Goal: Information Seeking & Learning: Compare options

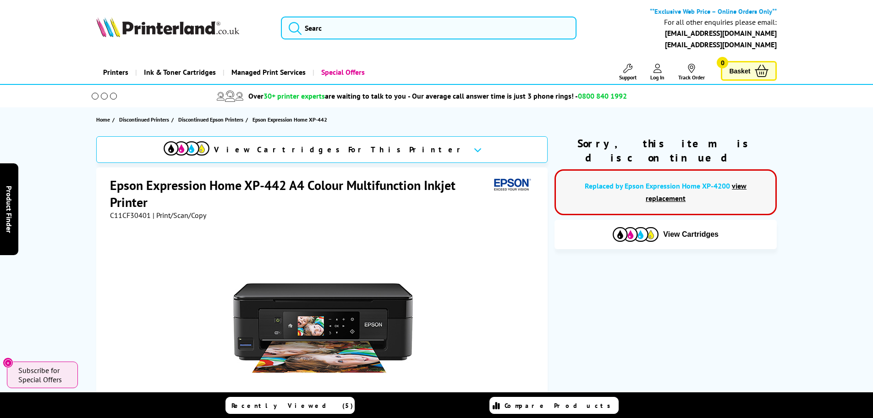
click at [8, 360] on icon "Close" at bounding box center [8, 362] width 7 height 7
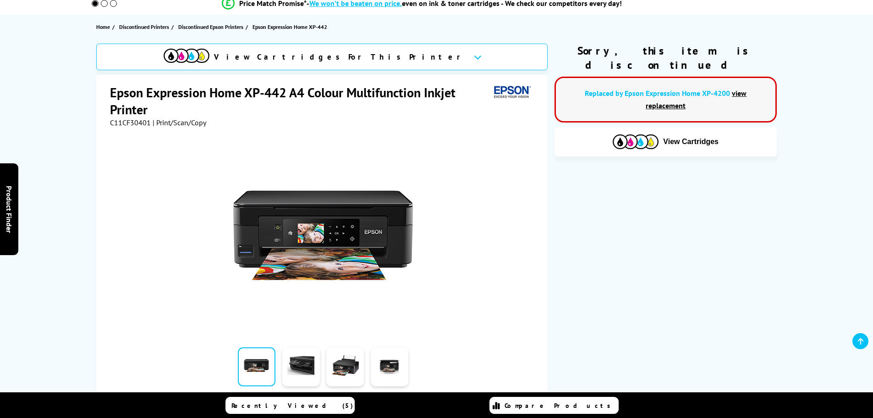
scroll to position [92, 0]
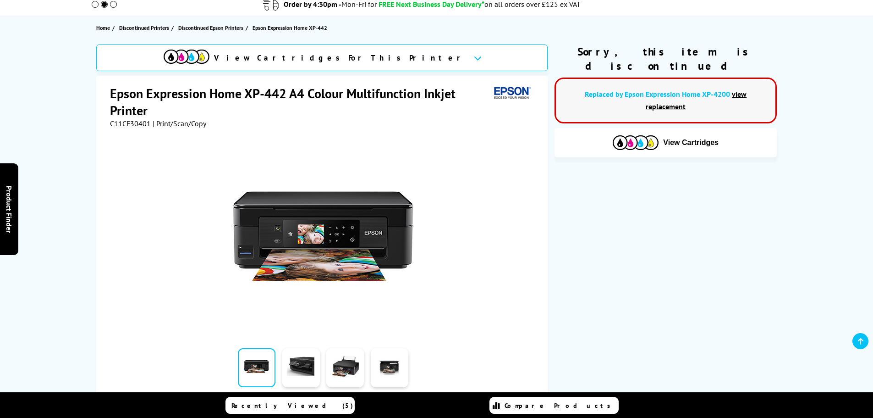
click at [723, 89] on link "view replacement" at bounding box center [696, 100] width 101 height 22
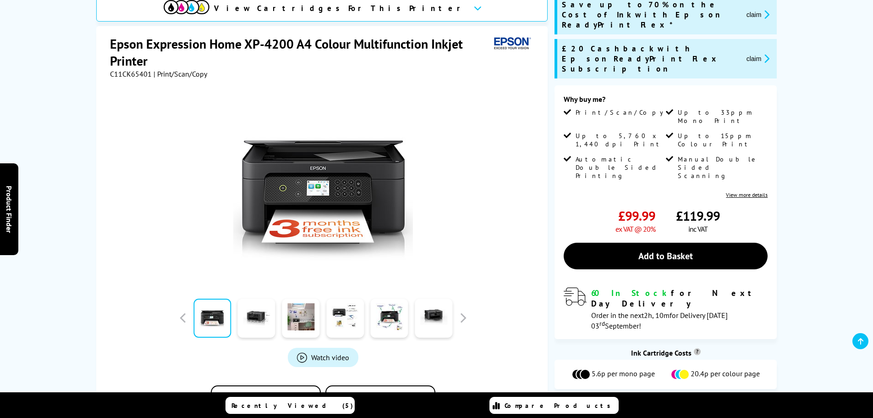
scroll to position [119, 0]
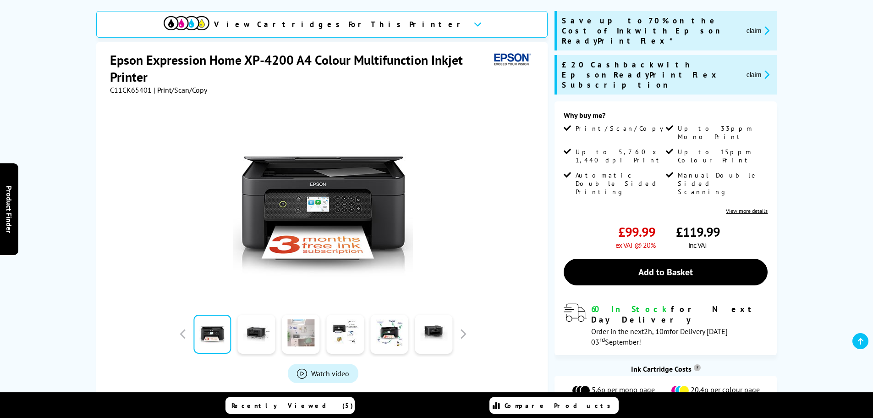
click at [305, 339] on link at bounding box center [301, 333] width 38 height 39
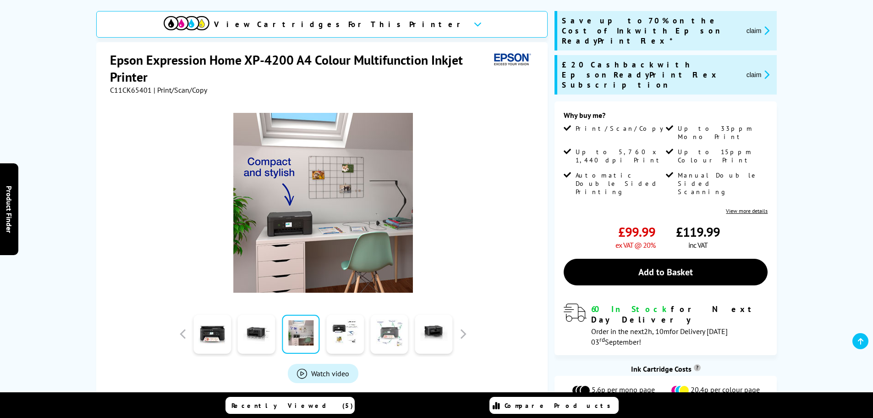
click at [383, 333] on link at bounding box center [390, 333] width 38 height 39
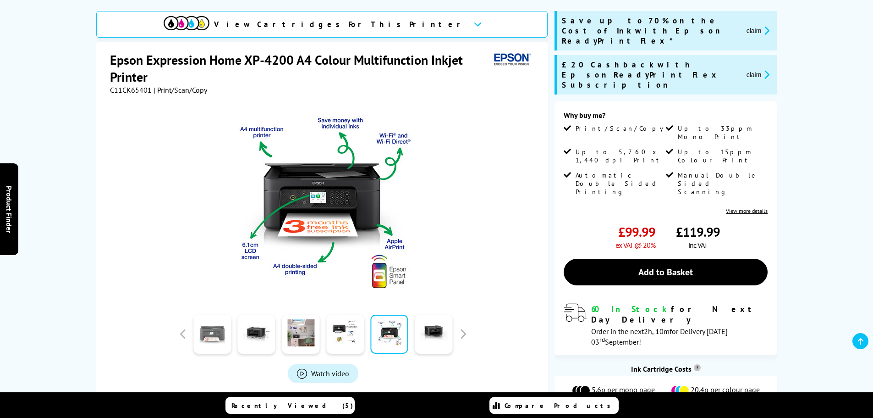
click at [223, 331] on link at bounding box center [212, 333] width 38 height 39
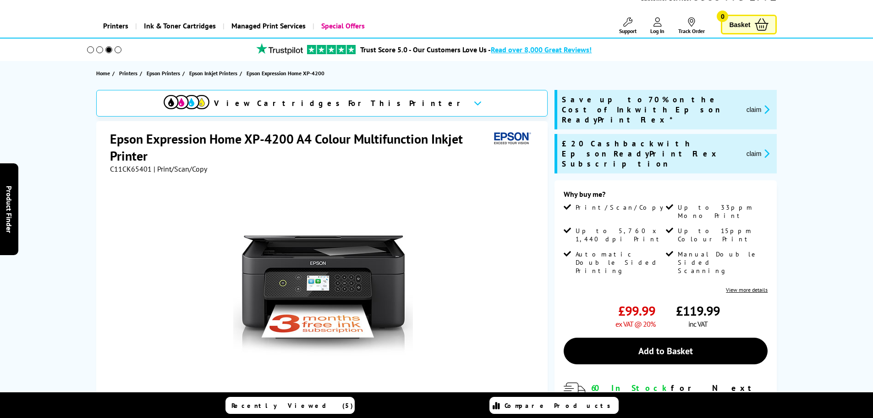
scroll to position [0, 0]
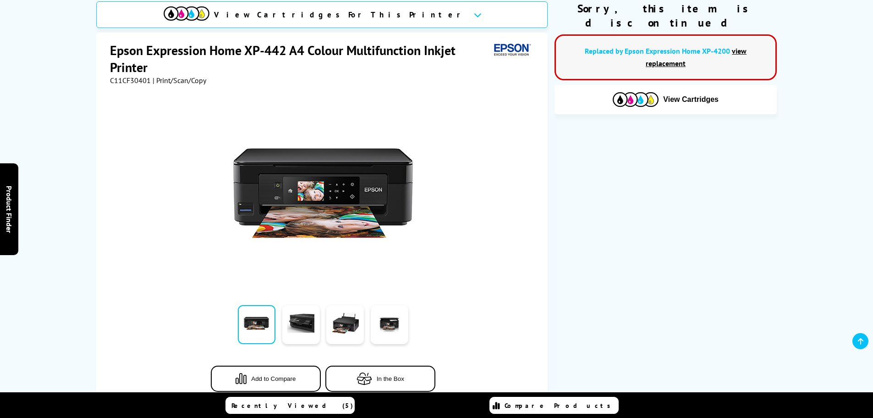
scroll to position [138, 0]
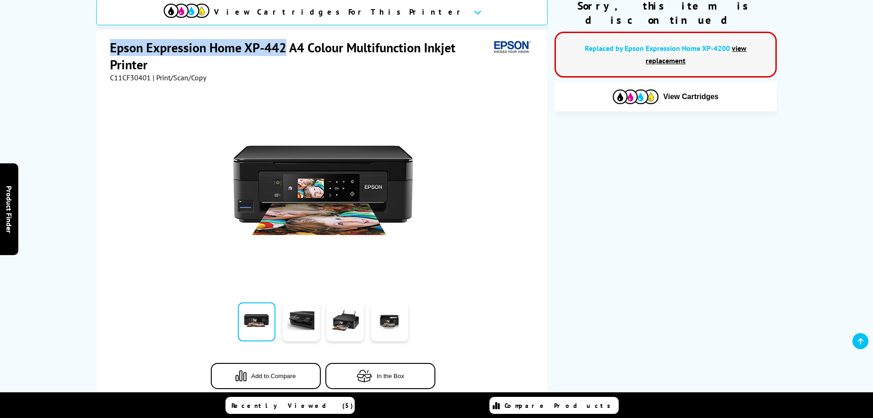
drag, startPoint x: 284, startPoint y: 48, endPoint x: 111, endPoint y: 52, distance: 172.9
click at [111, 52] on h1 "Epson Expression Home XP-442 A4 Colour Multifunction Inkjet Printer" at bounding box center [300, 56] width 380 height 34
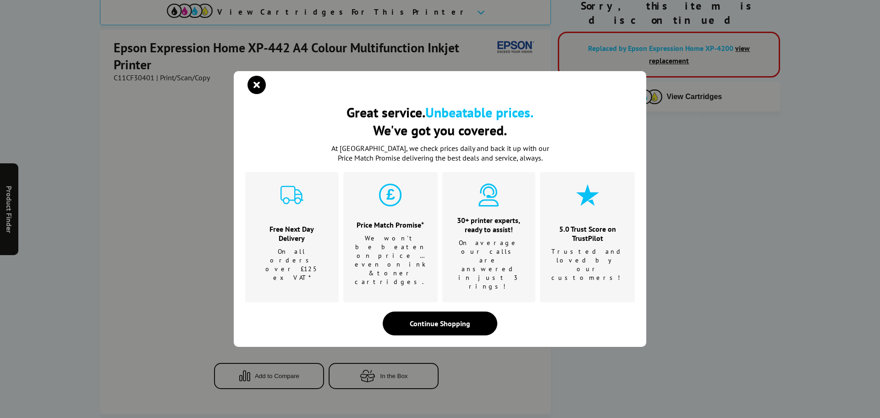
drag, startPoint x: 122, startPoint y: 48, endPoint x: 688, endPoint y: 165, distance: 578.0
click at [739, 172] on div "Great service. Unbeatable prices. We've got you covered. Great service. Unbeata…" at bounding box center [440, 209] width 880 height 418
click at [254, 94] on icon "close modal" at bounding box center [257, 85] width 18 height 18
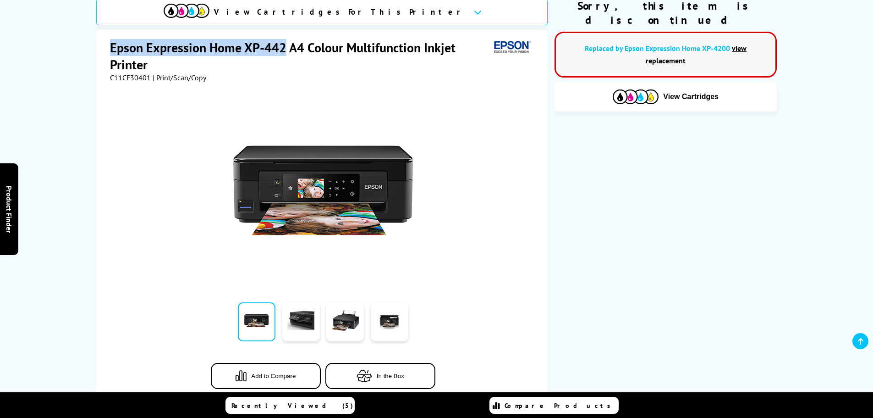
drag, startPoint x: 284, startPoint y: 48, endPoint x: 111, endPoint y: 51, distance: 173.3
click at [111, 51] on h1 "Epson Expression Home XP-442 A4 Colour Multifunction Inkjet Printer" at bounding box center [300, 56] width 380 height 34
copy h1 "Epson Expression Home XP-442"
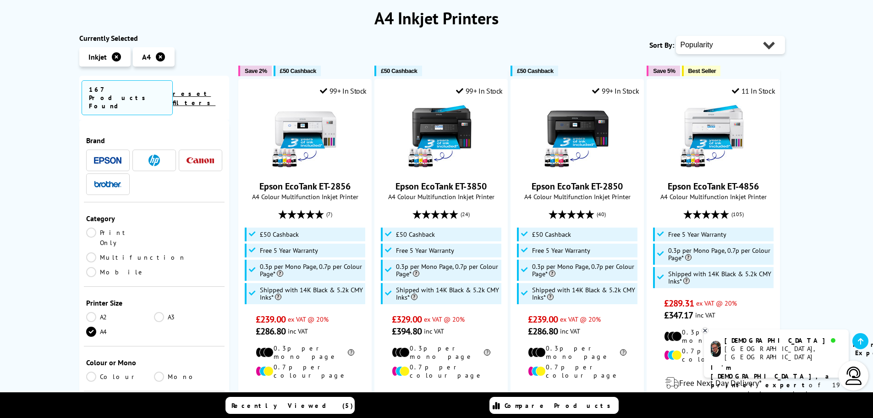
scroll to position [138, 0]
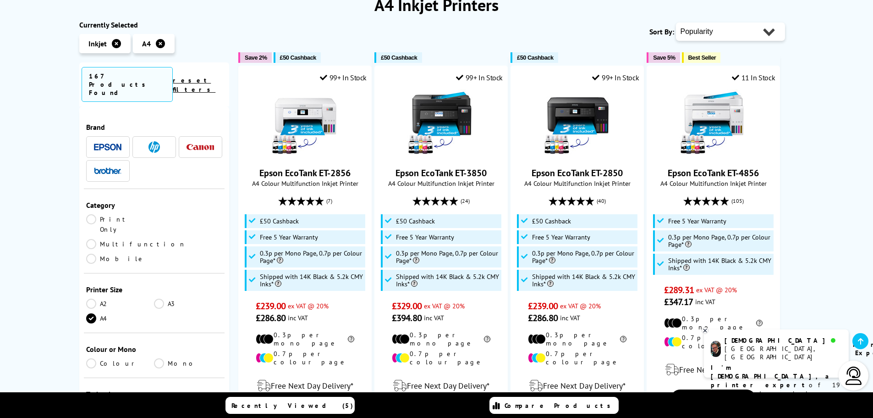
click at [107, 143] on img at bounding box center [108, 146] width 28 height 7
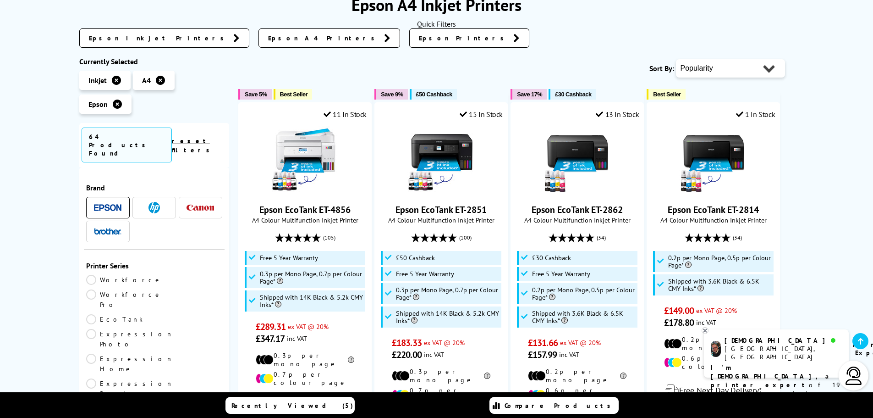
click at [700, 71] on select "Popularity Rating Price - Low to High Price - High to Low Running Costs - Low t…" at bounding box center [730, 68] width 109 height 18
select select "Price Ascending"
click at [676, 59] on select "Popularity Rating Price - Low to High Price - High to Low Running Costs - Low t…" at bounding box center [730, 68] width 109 height 18
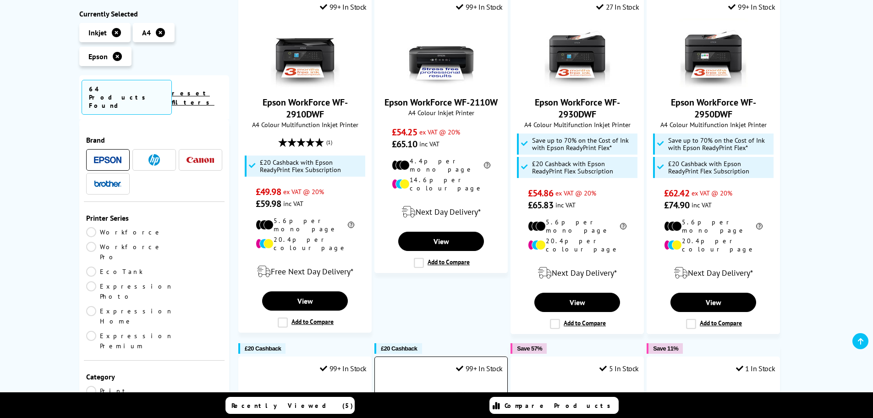
scroll to position [183, 0]
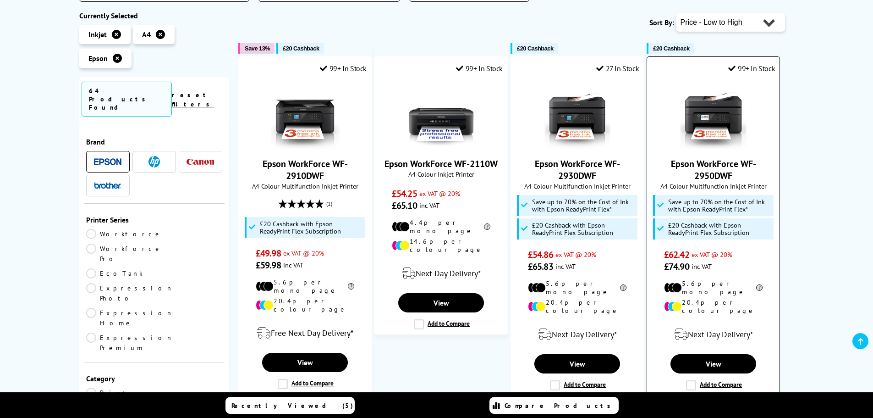
click at [702, 108] on img at bounding box center [713, 114] width 69 height 69
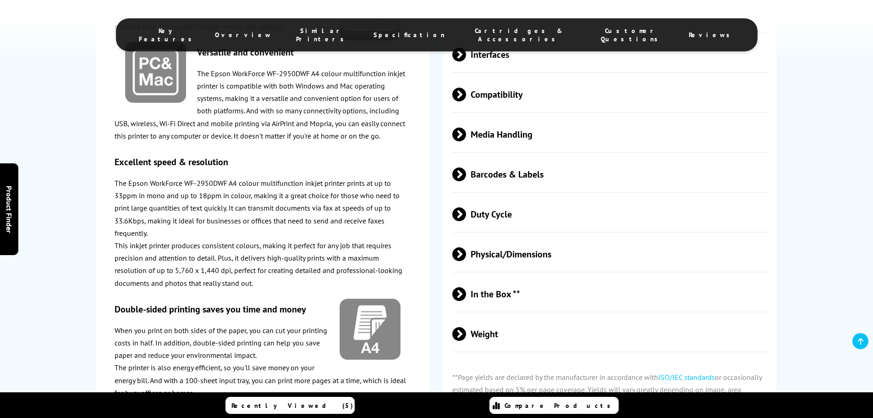
scroll to position [45, 0]
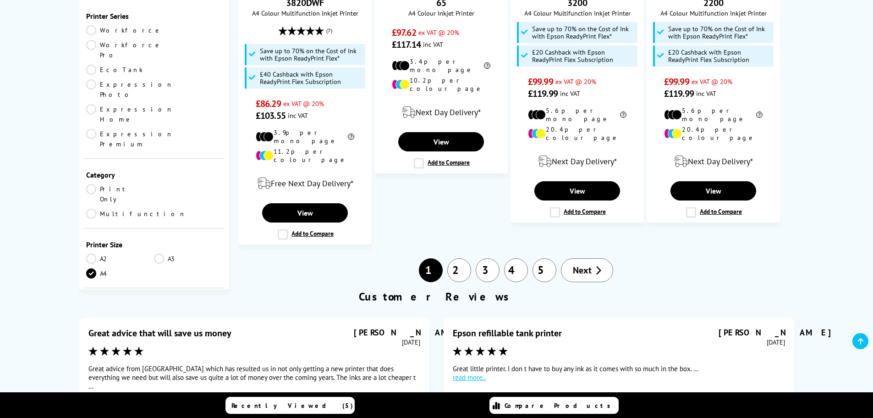
scroll to position [1192, 0]
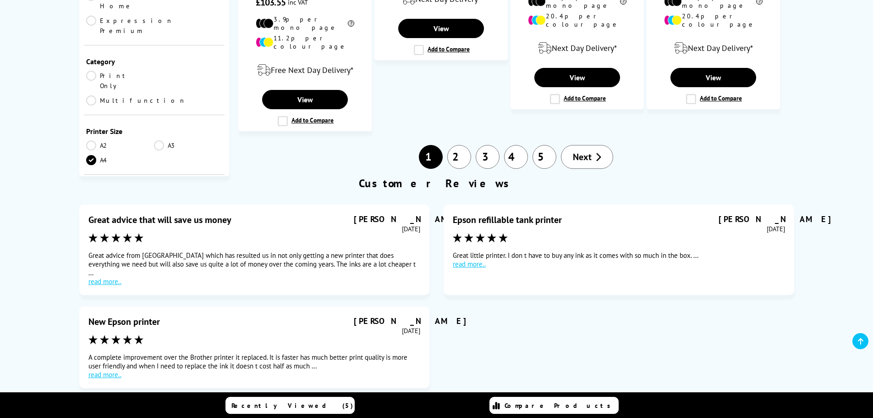
click at [583, 145] on link "Next" at bounding box center [587, 157] width 52 height 24
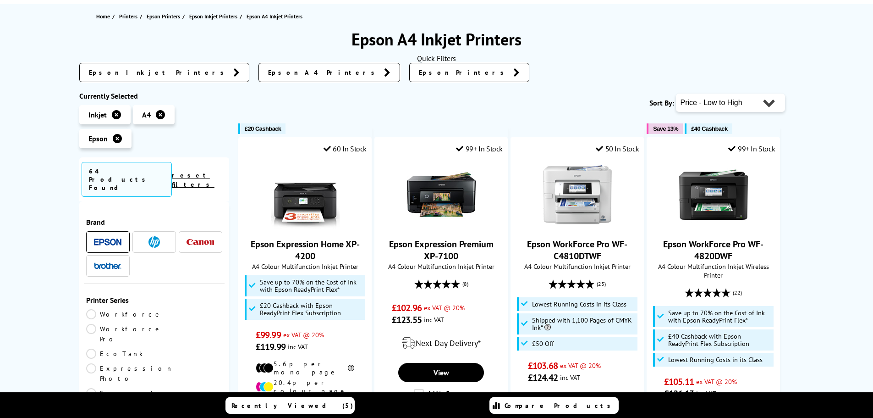
scroll to position [229, 0]
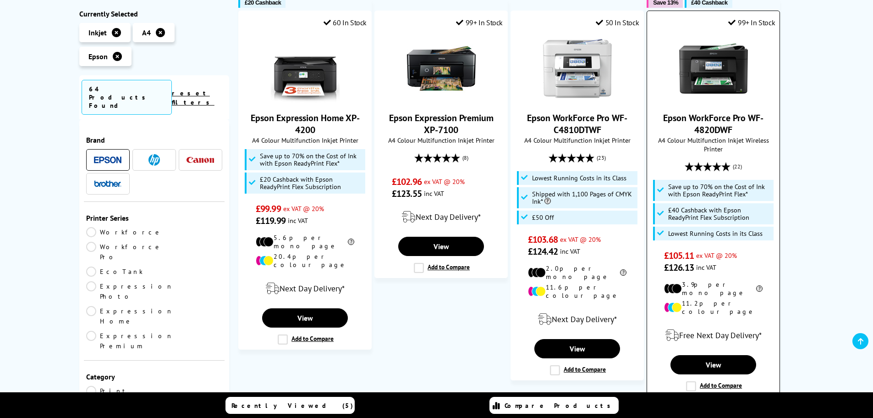
click at [727, 67] on img at bounding box center [713, 68] width 69 height 69
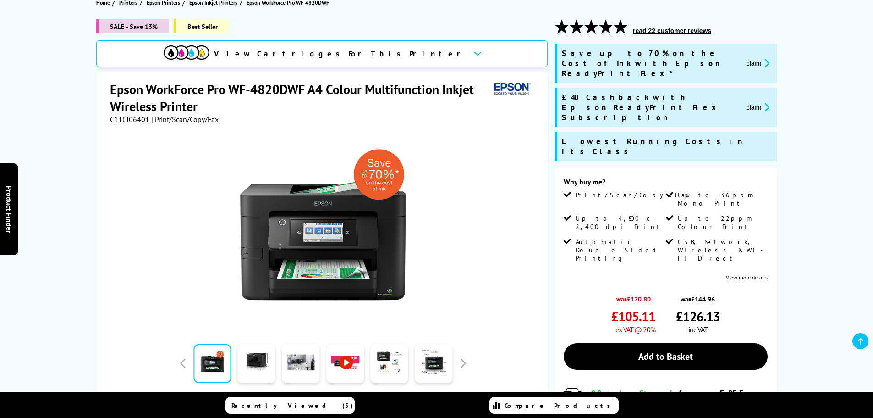
scroll to position [138, 0]
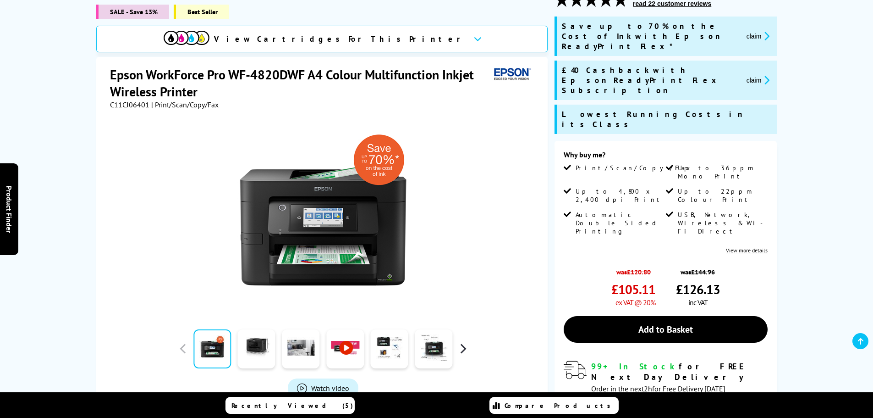
click at [465, 342] on button "button" at bounding box center [463, 349] width 14 height 14
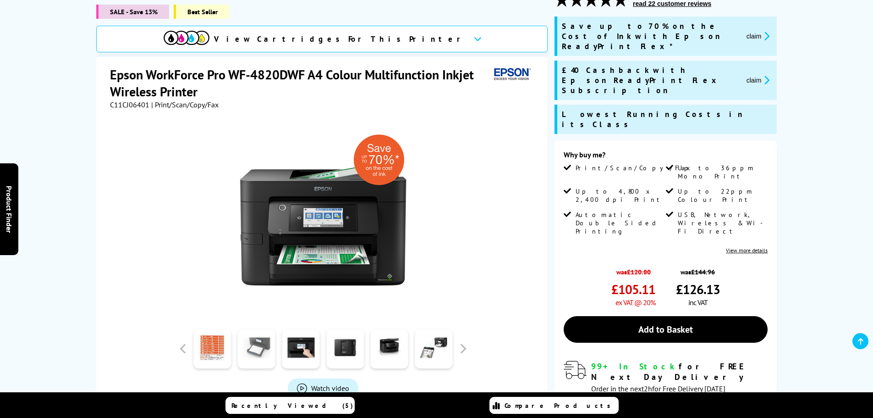
click at [254, 331] on link at bounding box center [257, 348] width 38 height 39
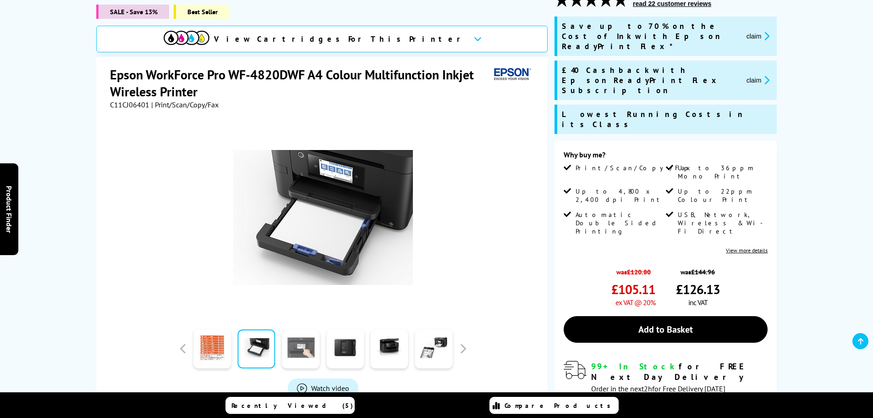
click at [309, 337] on link at bounding box center [301, 348] width 38 height 39
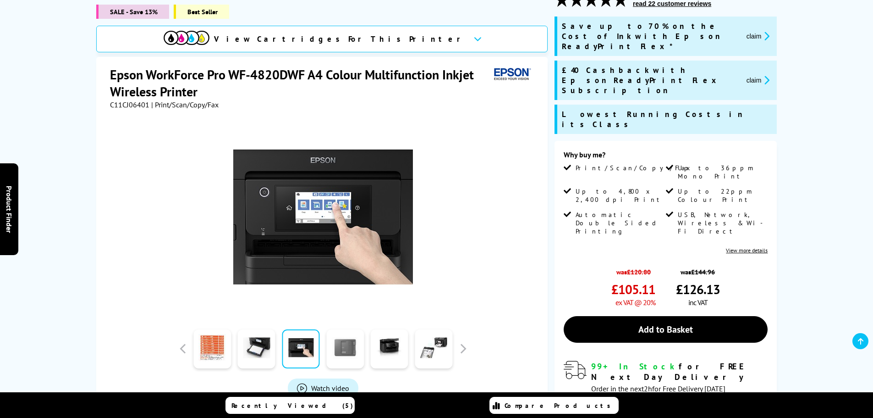
click at [348, 341] on link at bounding box center [345, 348] width 38 height 39
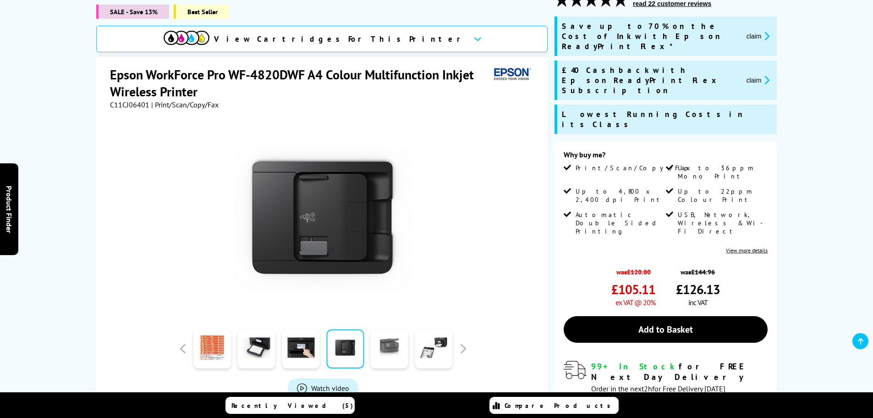
click at [396, 333] on link at bounding box center [390, 348] width 38 height 39
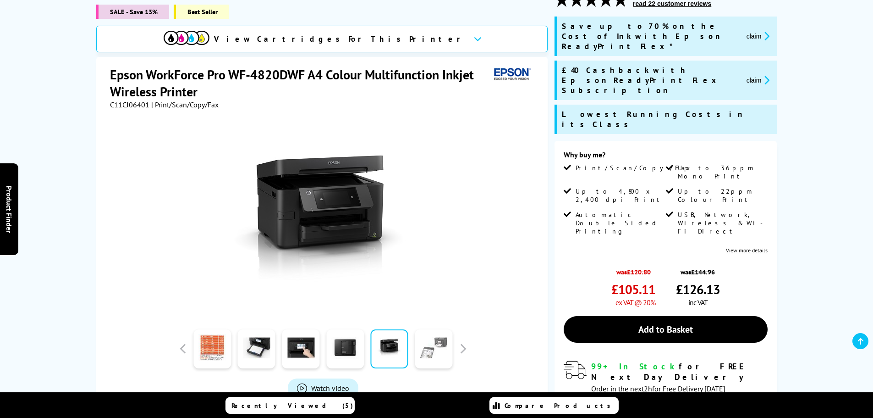
click at [432, 334] on link at bounding box center [434, 348] width 38 height 39
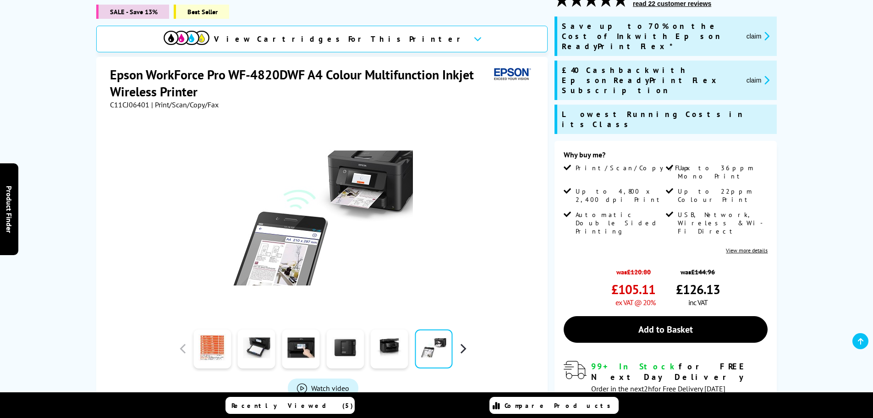
click at [460, 342] on button "button" at bounding box center [463, 349] width 14 height 14
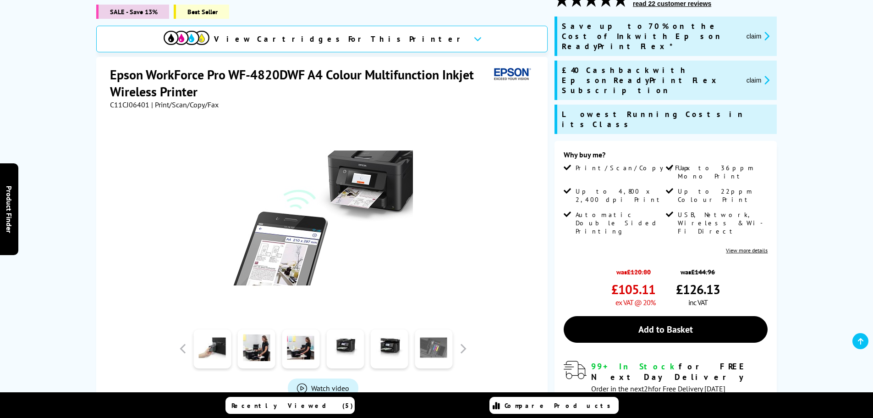
click at [441, 336] on link at bounding box center [434, 348] width 38 height 39
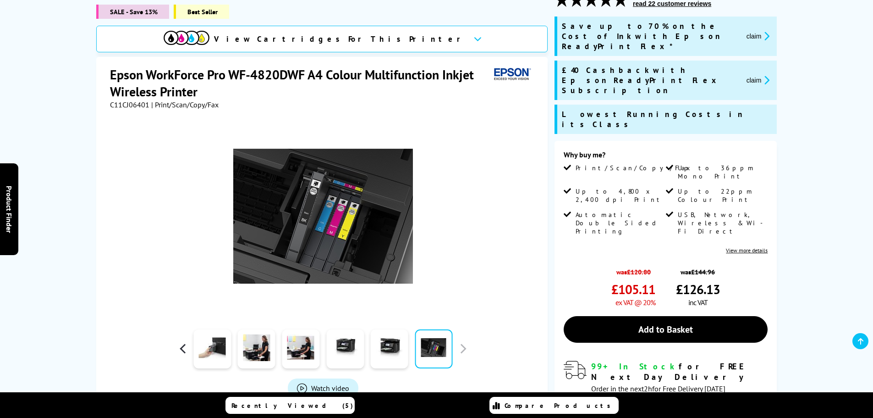
click at [180, 342] on button "button" at bounding box center [183, 349] width 14 height 14
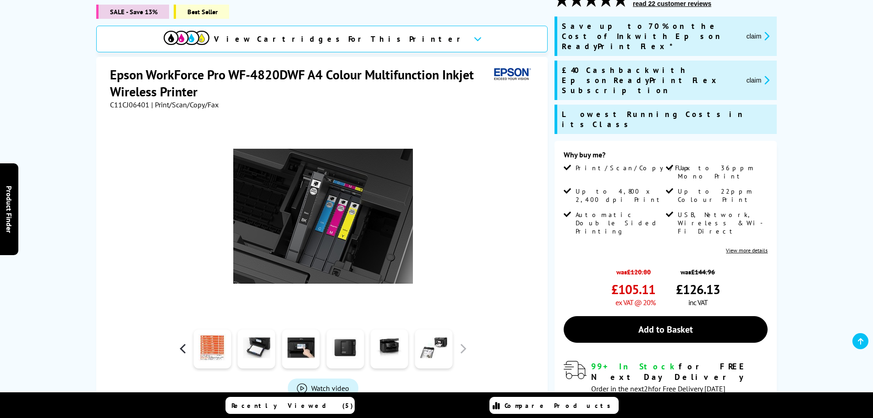
click at [180, 342] on button "button" at bounding box center [183, 349] width 14 height 14
click at [209, 332] on link at bounding box center [212, 348] width 38 height 39
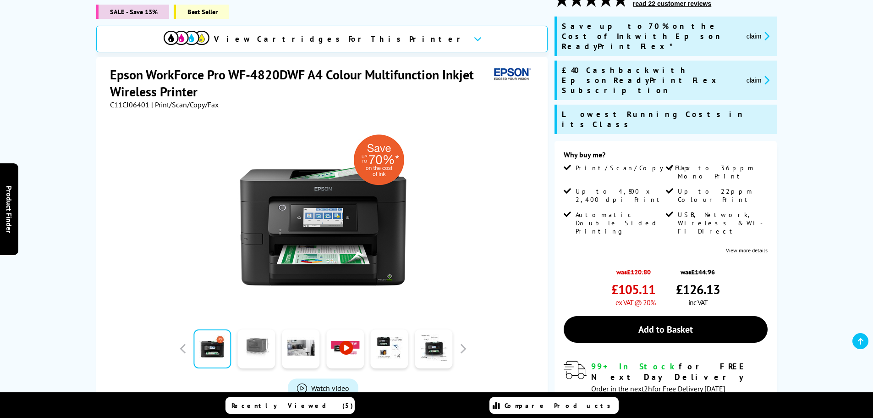
click at [258, 336] on link at bounding box center [257, 348] width 38 height 39
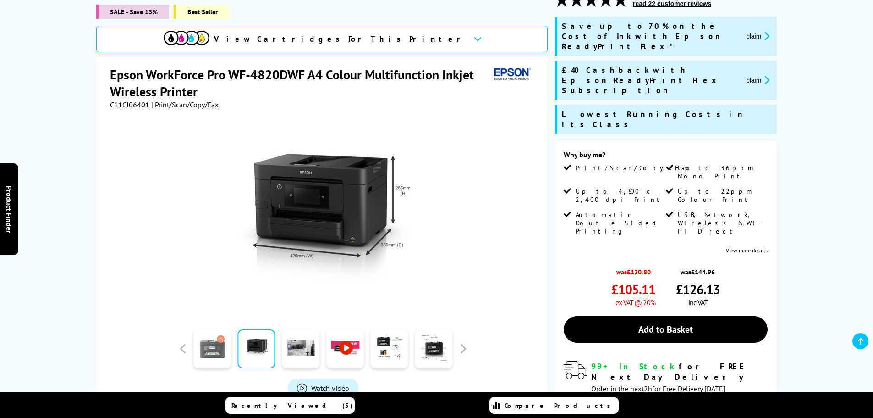
click at [208, 330] on link at bounding box center [212, 348] width 38 height 39
